Goal: Information Seeking & Learning: Check status

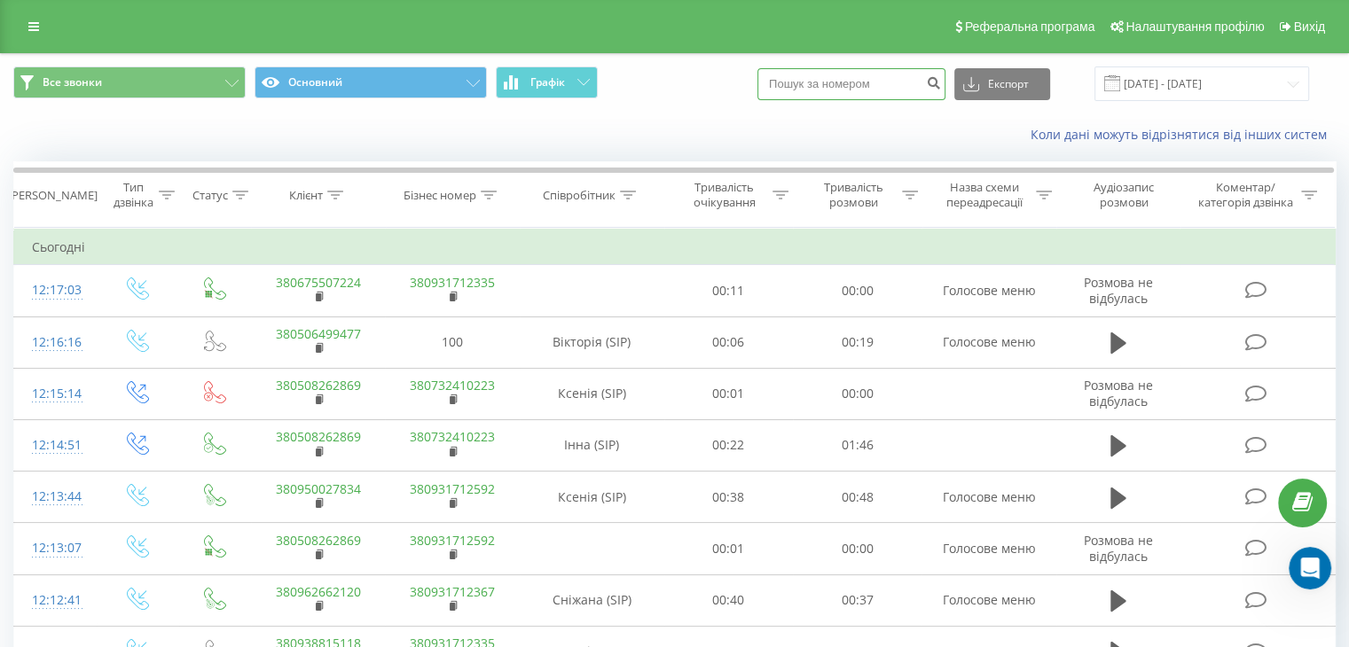
paste input "380973816728"
type input "380973816728"
click at [941, 89] on button "submit" at bounding box center [933, 84] width 24 height 32
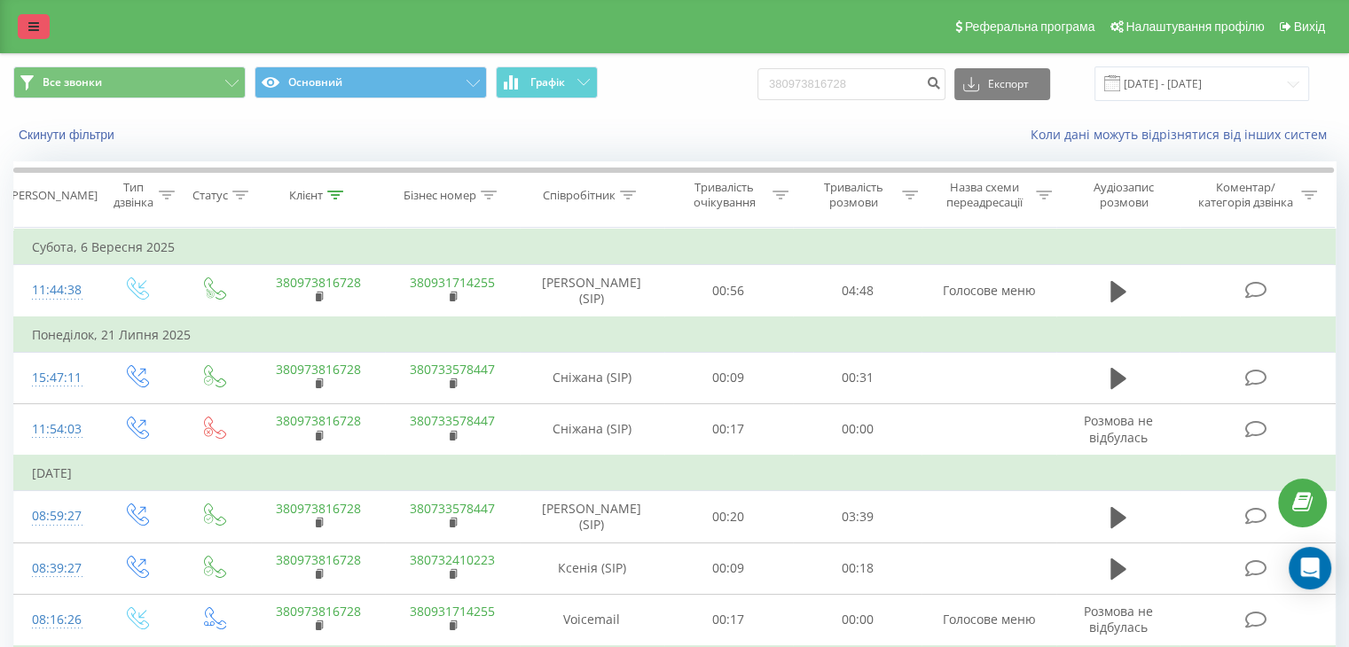
click at [39, 32] on link at bounding box center [34, 26] width 32 height 25
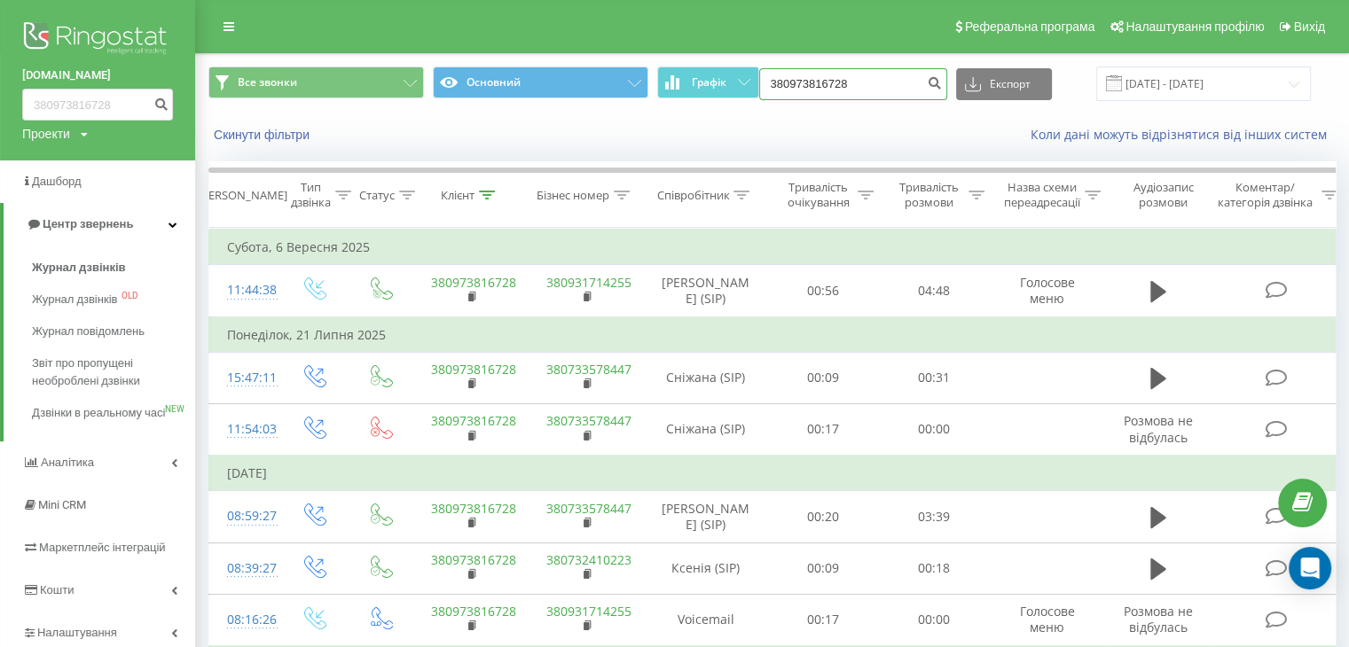
click at [896, 82] on input "380973816728" at bounding box center [853, 84] width 188 height 32
click at [906, 79] on input "380973816728" at bounding box center [853, 84] width 188 height 32
click at [943, 84] on icon "submit" at bounding box center [935, 80] width 15 height 11
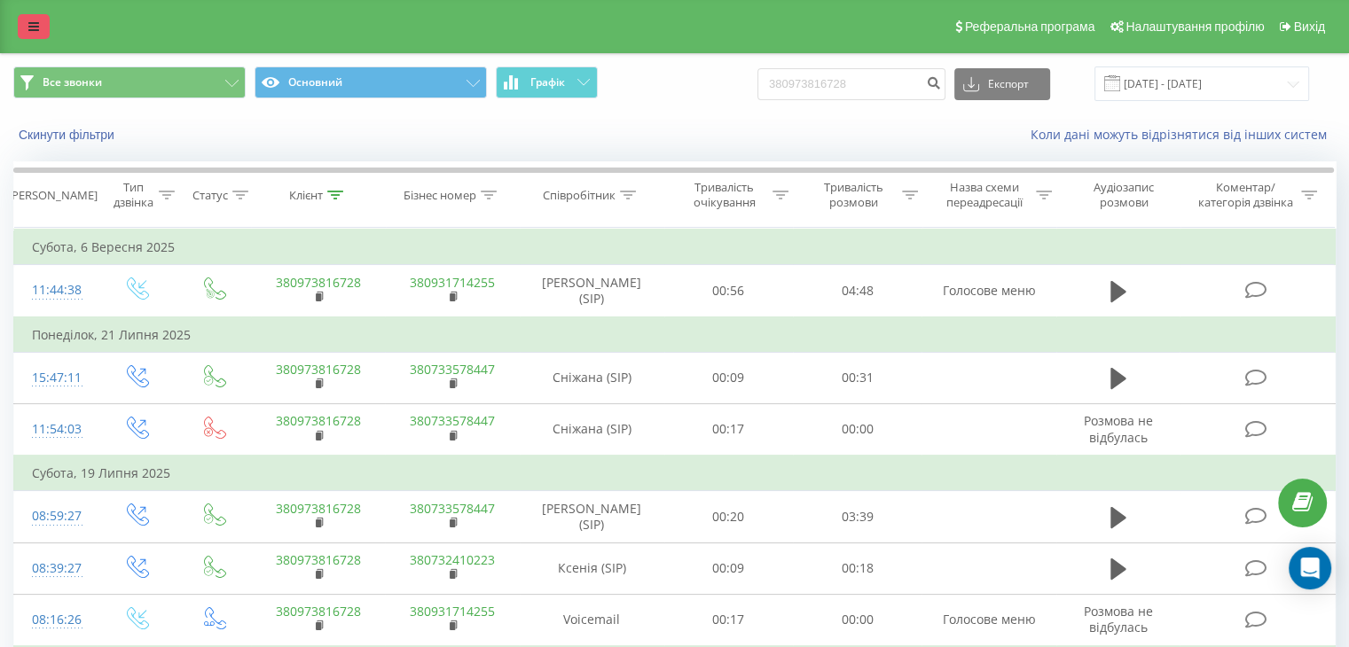
click at [35, 31] on icon at bounding box center [33, 26] width 11 height 12
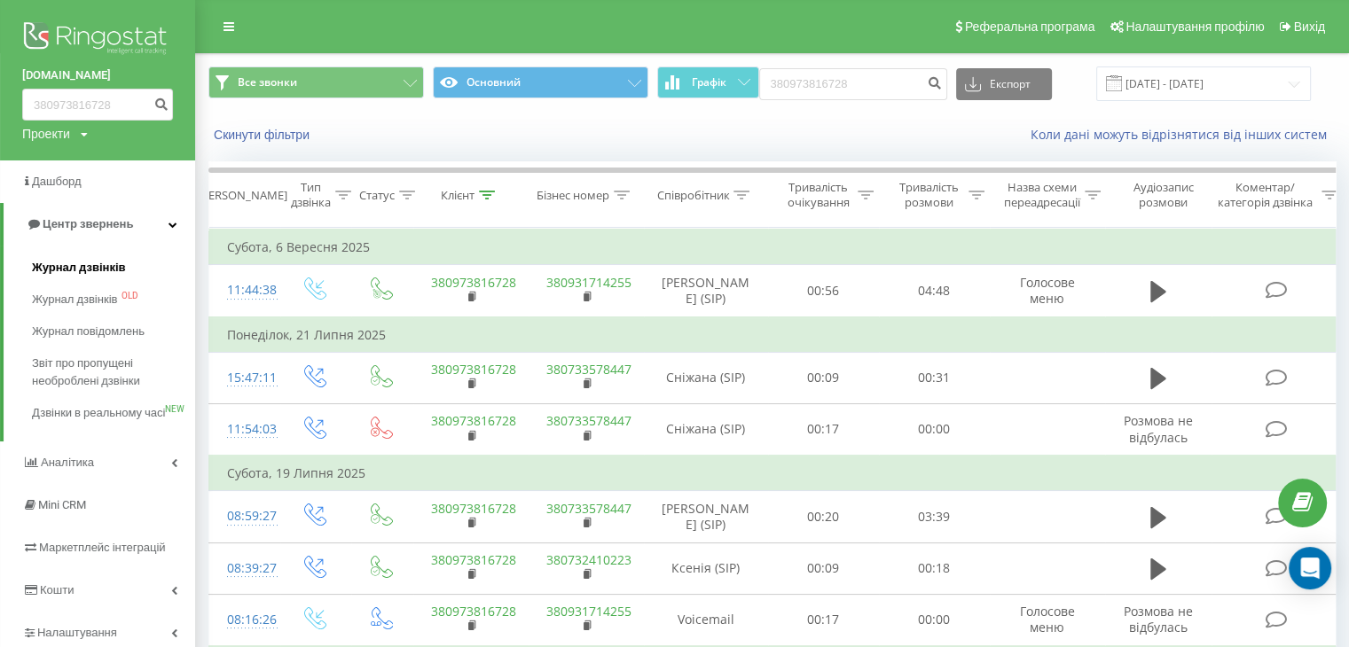
click at [78, 278] on link "Журнал дзвінків" at bounding box center [113, 268] width 163 height 32
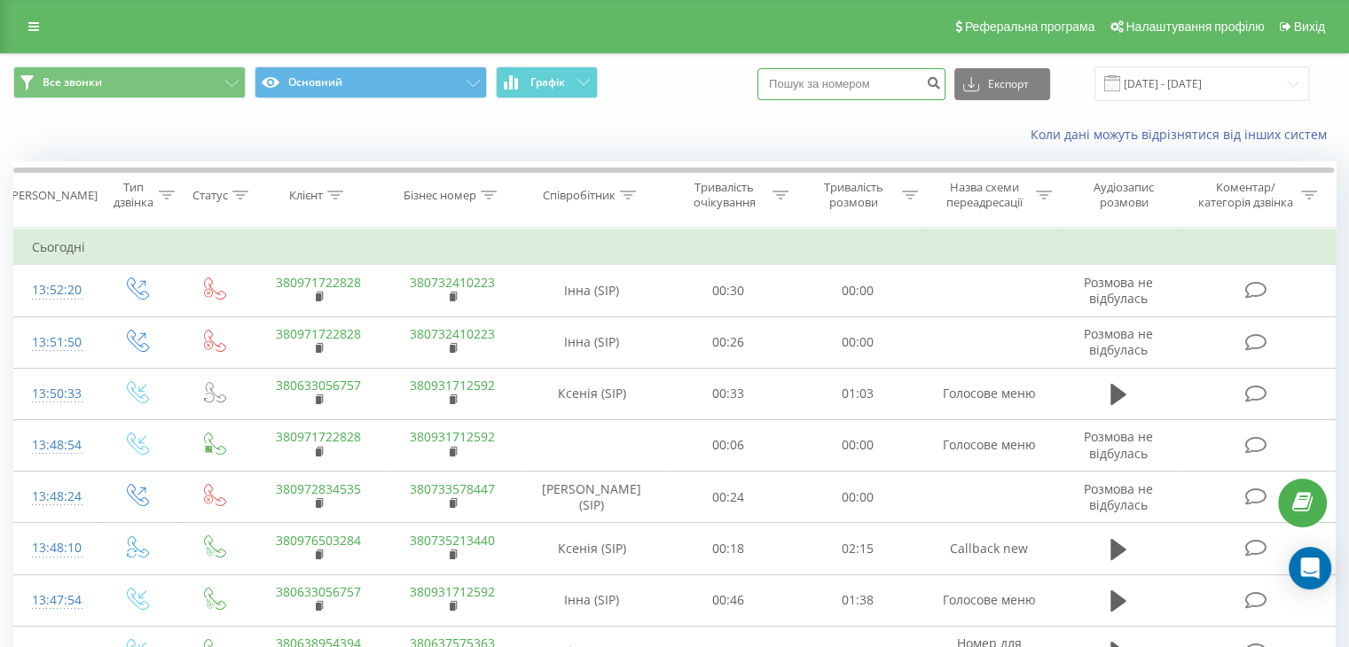
paste input "380973816728"
type input "380973816728"
click at [941, 84] on icon "submit" at bounding box center [933, 80] width 15 height 11
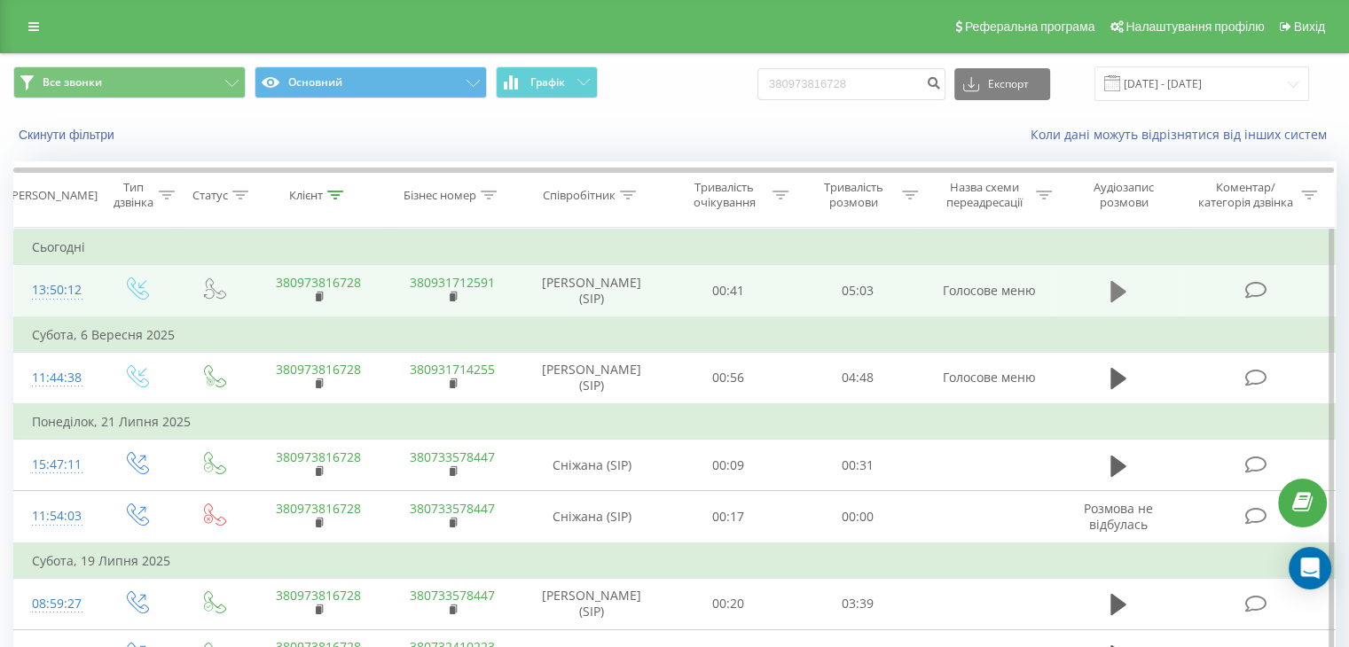
click at [1123, 285] on icon at bounding box center [1118, 291] width 16 height 25
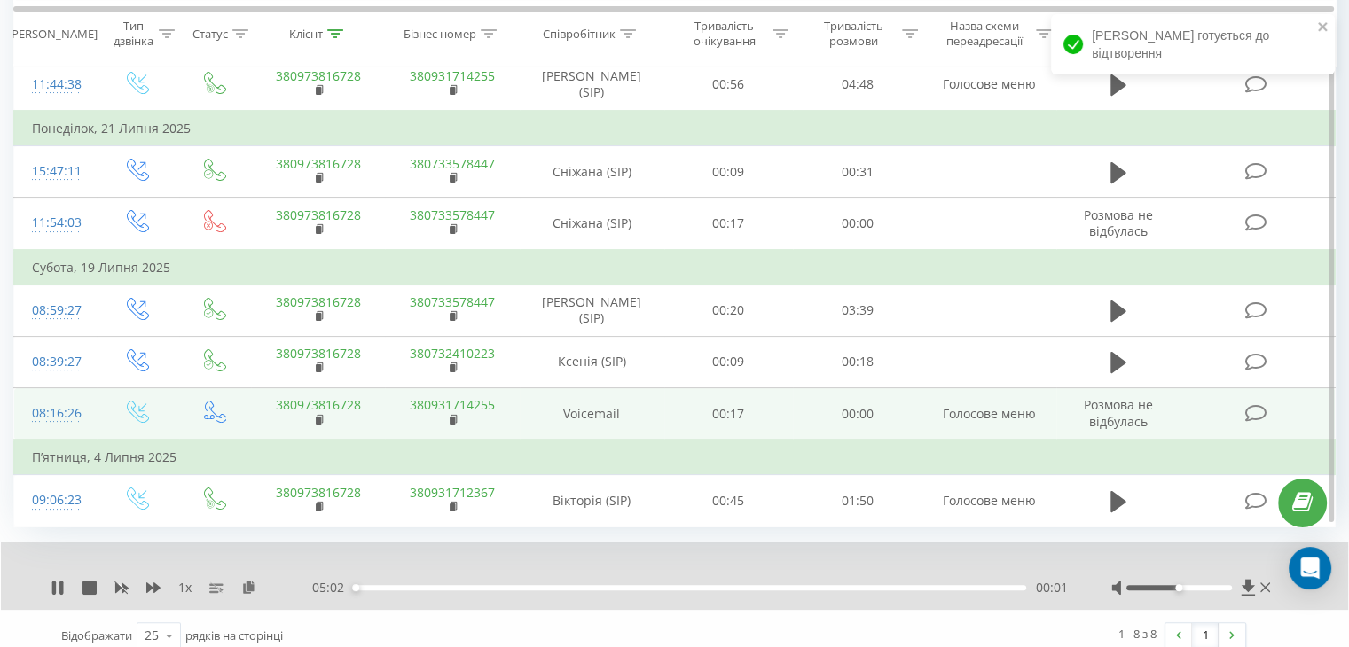
scroll to position [305, 0]
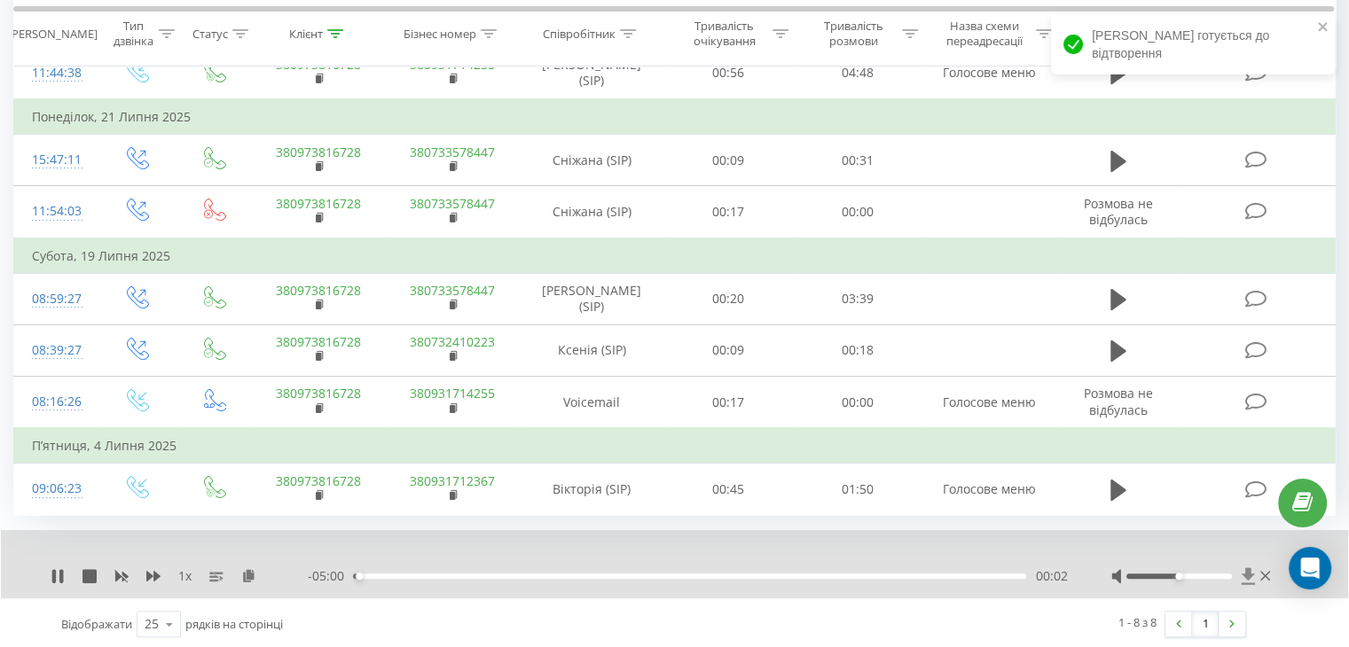
click at [1249, 575] on icon at bounding box center [1248, 577] width 15 height 18
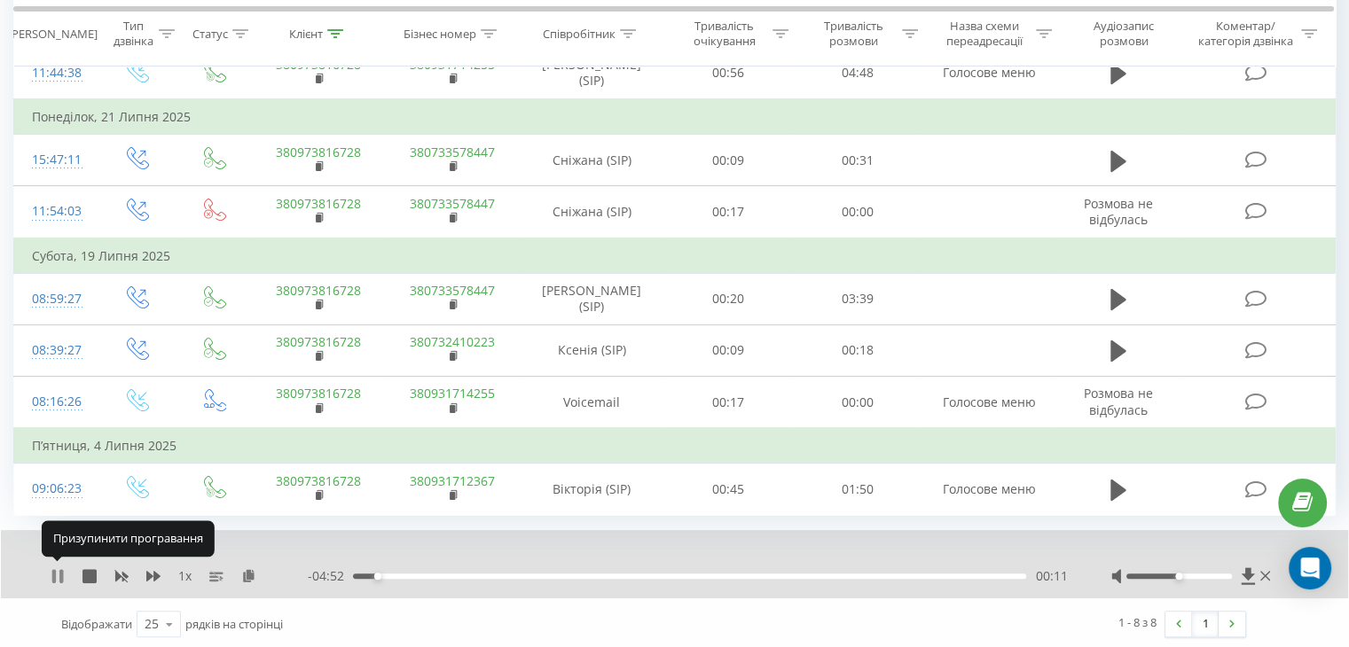
click at [58, 572] on icon at bounding box center [58, 576] width 14 height 14
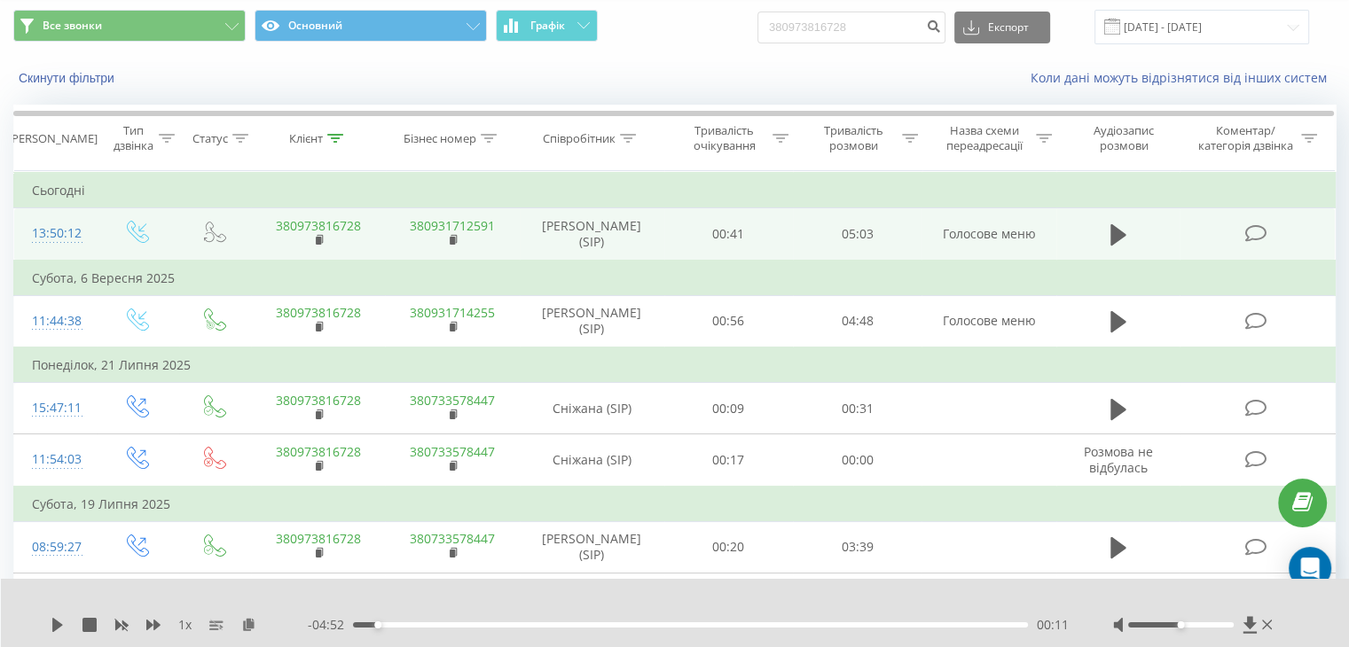
scroll to position [0, 0]
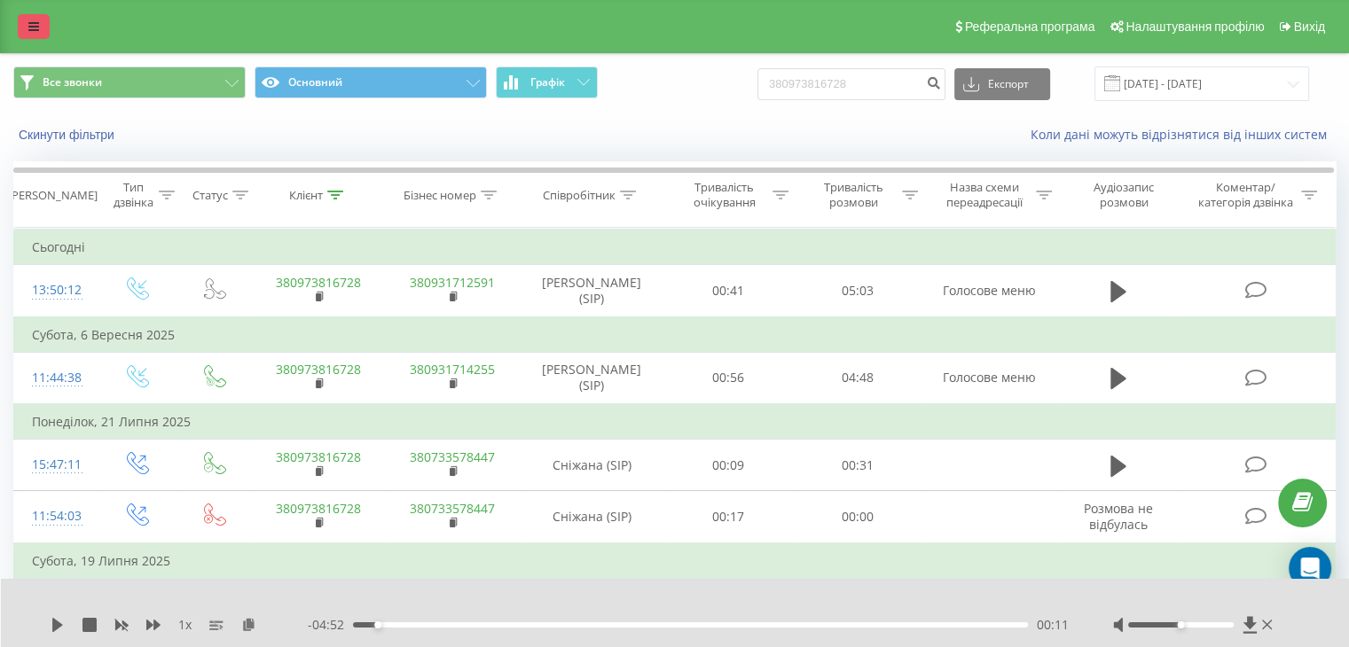
click at [43, 31] on link at bounding box center [34, 26] width 32 height 25
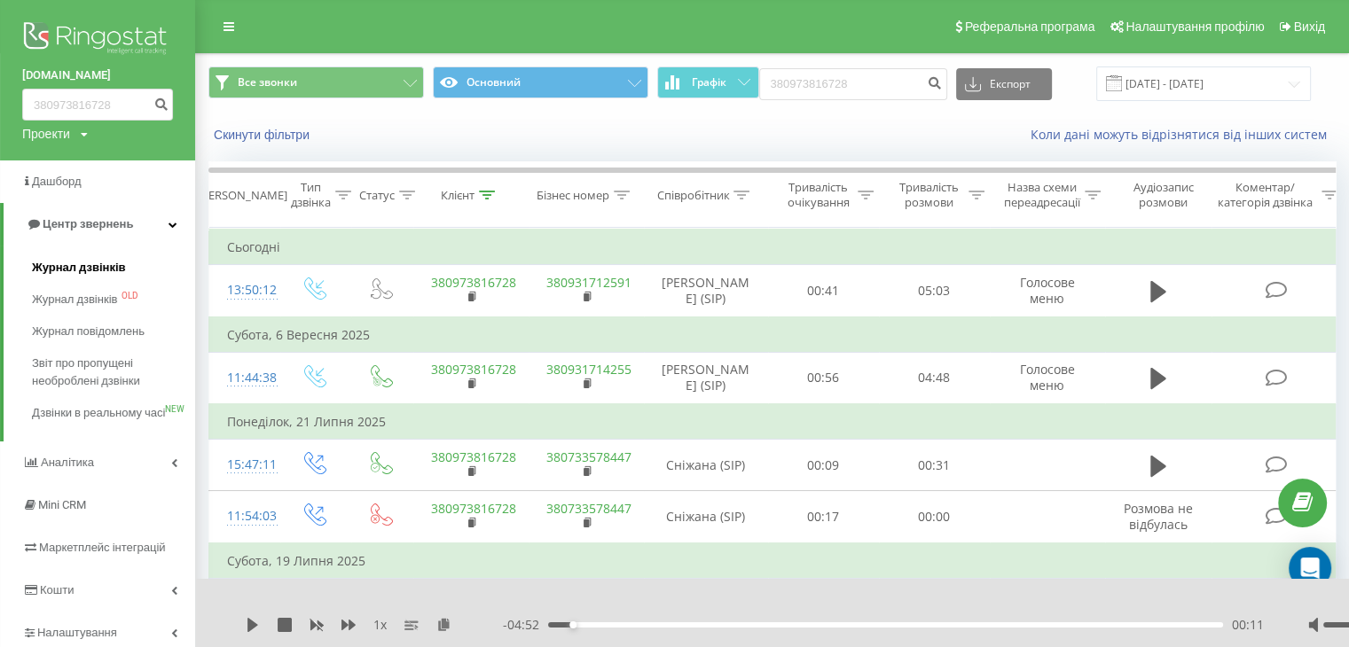
click at [114, 272] on span "Журнал дзвінків" at bounding box center [79, 268] width 94 height 18
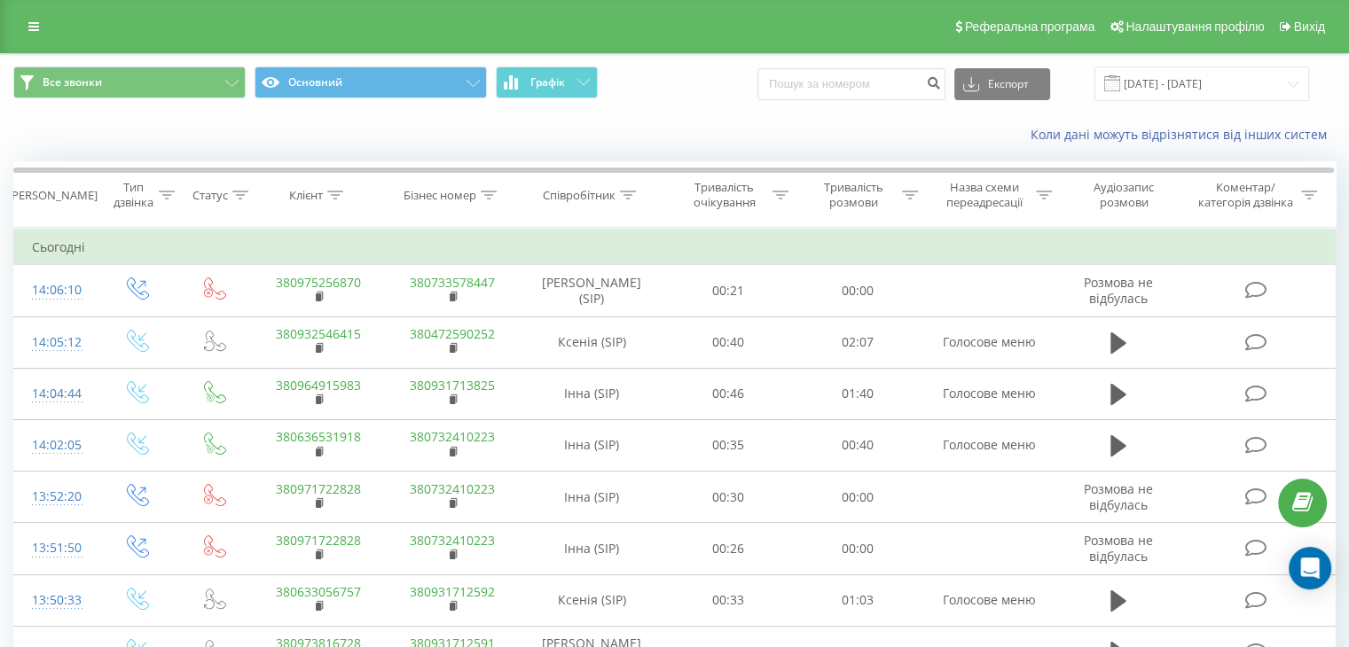
drag, startPoint x: 39, startPoint y: 29, endPoint x: 45, endPoint y: 43, distance: 15.5
click at [39, 29] on link at bounding box center [34, 26] width 32 height 25
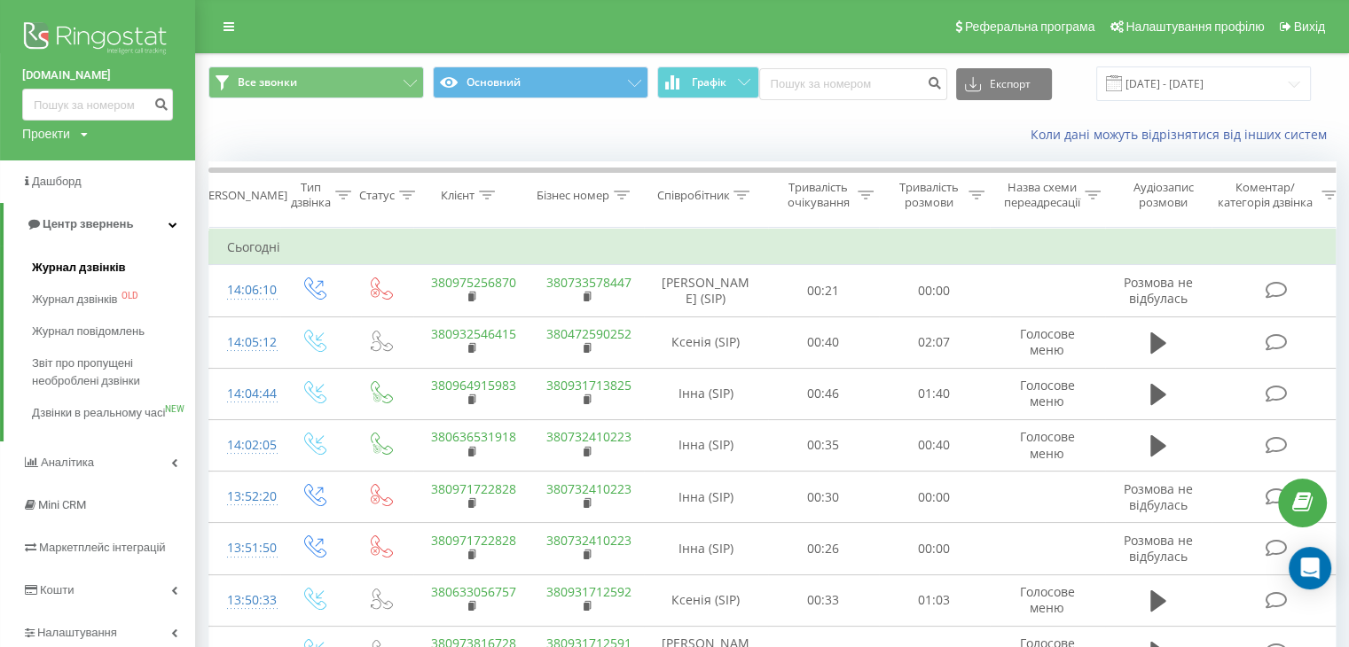
click at [82, 259] on span "Журнал дзвінків" at bounding box center [79, 268] width 94 height 18
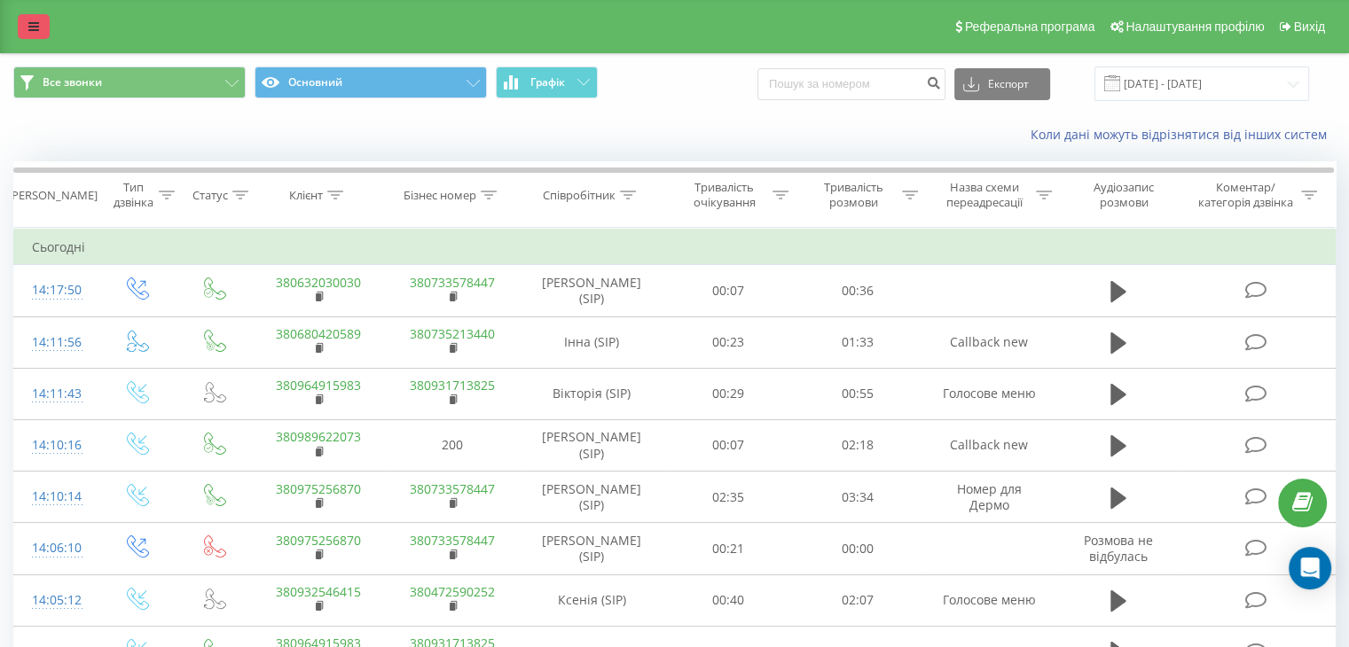
click at [39, 29] on link at bounding box center [34, 26] width 32 height 25
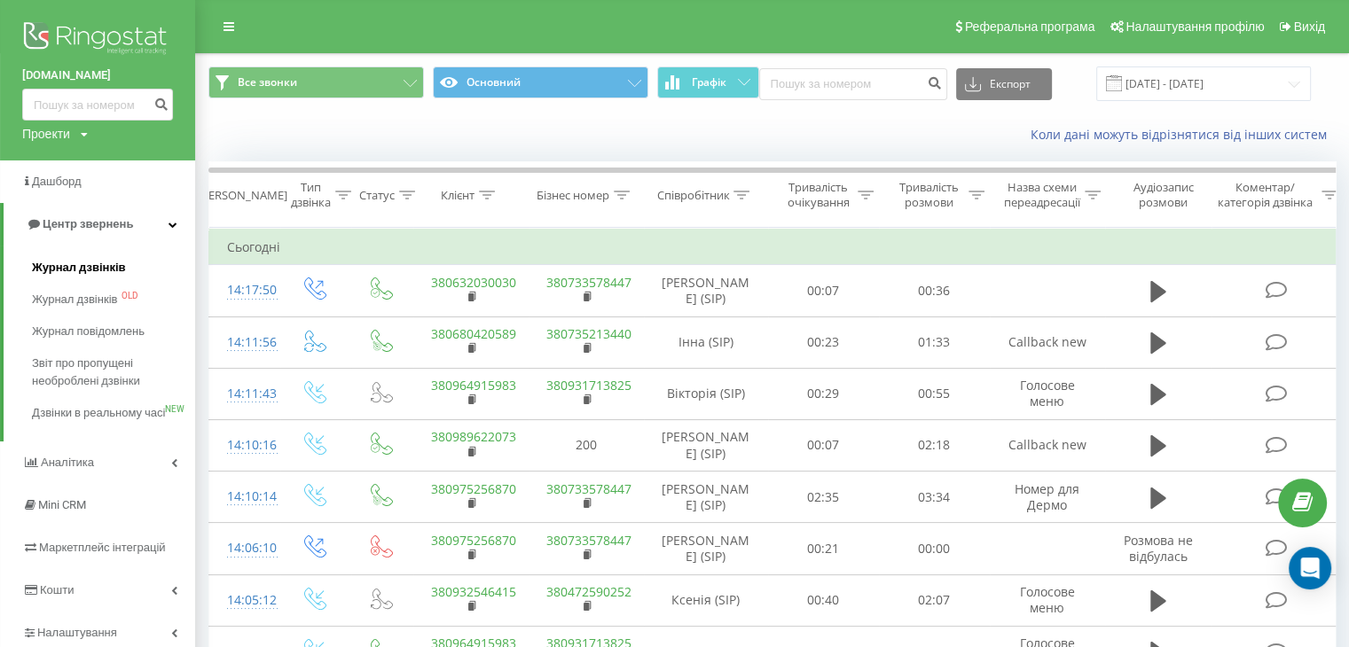
click at [98, 267] on span "Журнал дзвінків" at bounding box center [79, 268] width 94 height 18
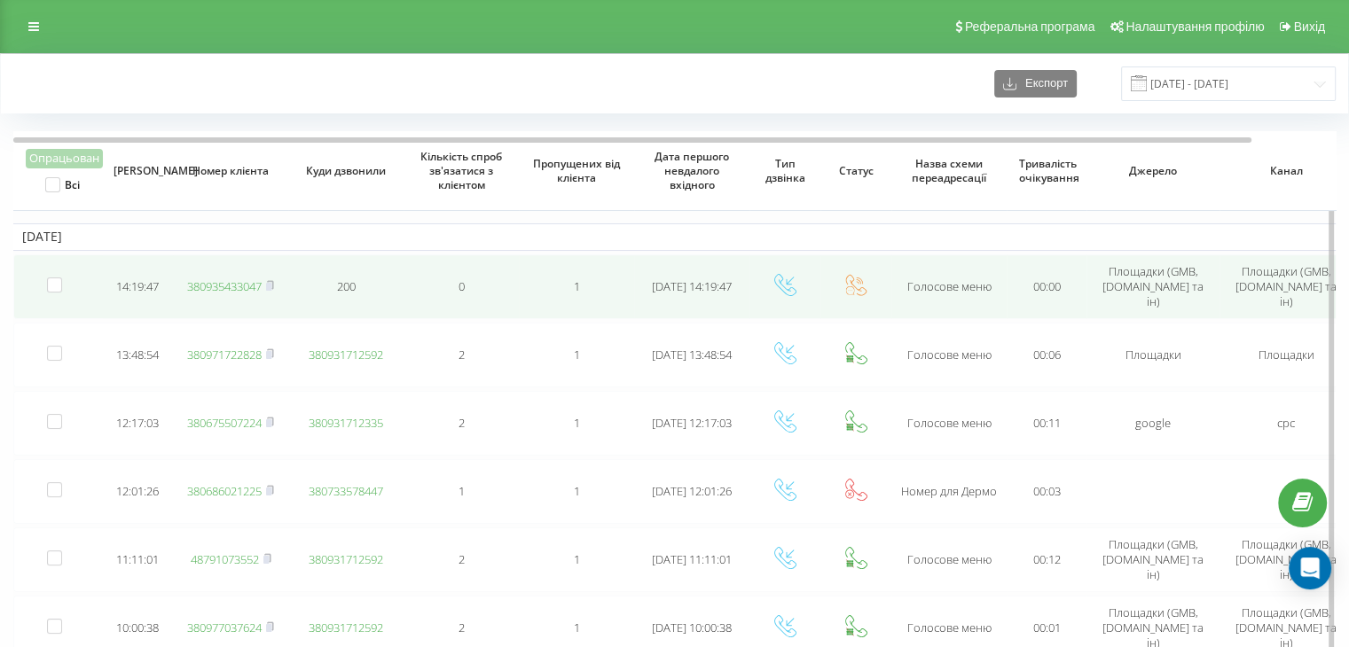
click at [242, 278] on link "380935433047" at bounding box center [224, 286] width 74 height 16
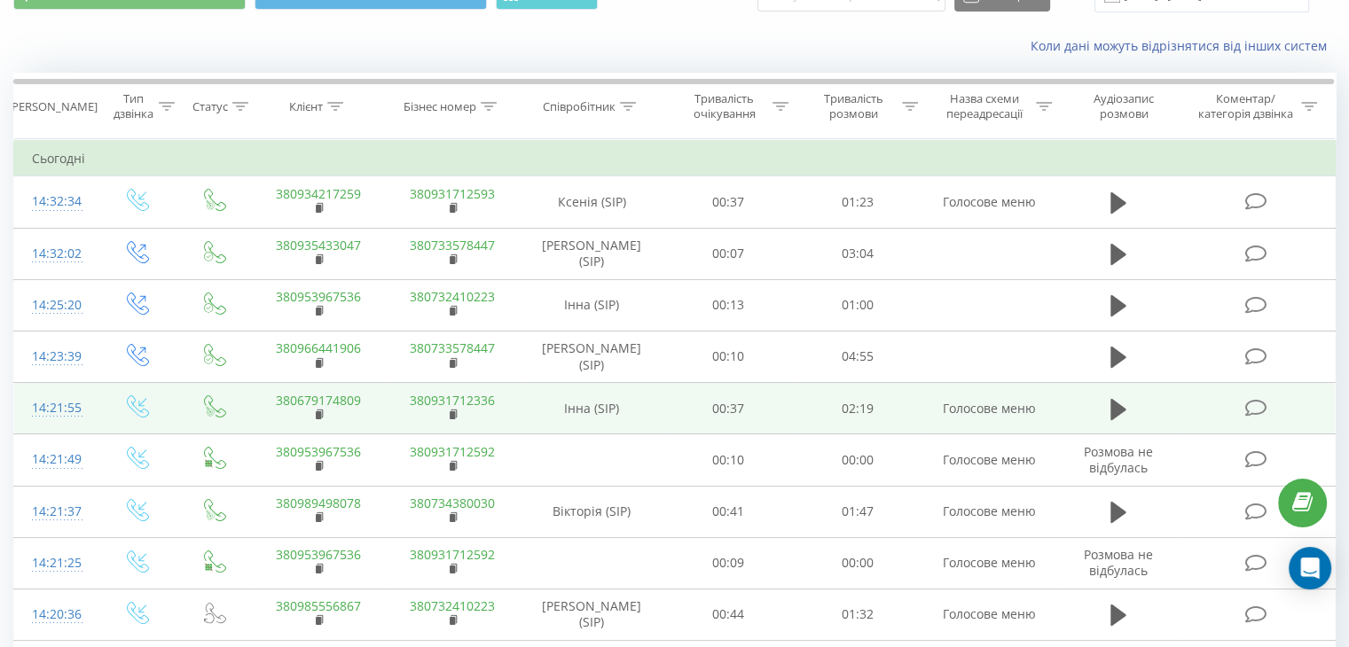
scroll to position [266, 0]
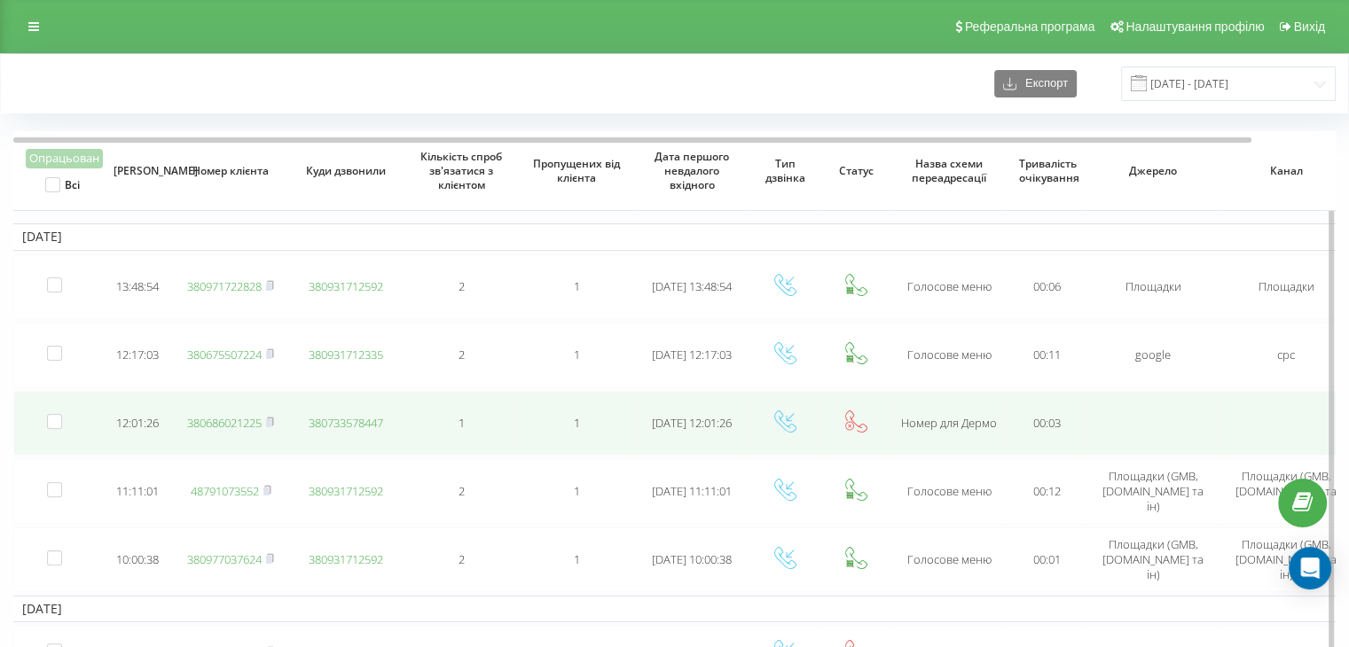
click at [267, 425] on span "380686021225" at bounding box center [230, 423] width 87 height 16
click at [270, 419] on rect at bounding box center [268, 423] width 5 height 8
